Goal: Find specific page/section: Find specific page/section

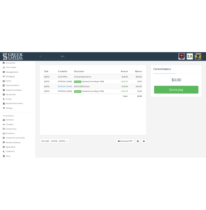
scroll to position [128, 0]
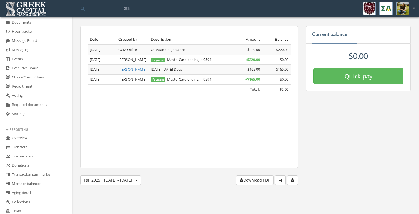
click at [43, 166] on link "Donations" at bounding box center [36, 165] width 72 height 9
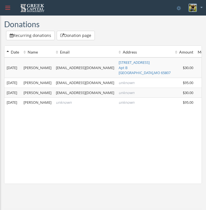
click at [44, 36] on button "Recurring donations" at bounding box center [30, 35] width 49 height 9
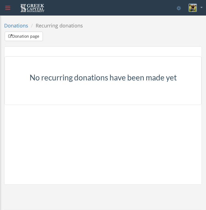
click at [38, 37] on button "Donation page" at bounding box center [24, 36] width 38 height 9
click at [25, 27] on link "Donations" at bounding box center [16, 25] width 24 height 7
